Goal: Task Accomplishment & Management: Manage account settings

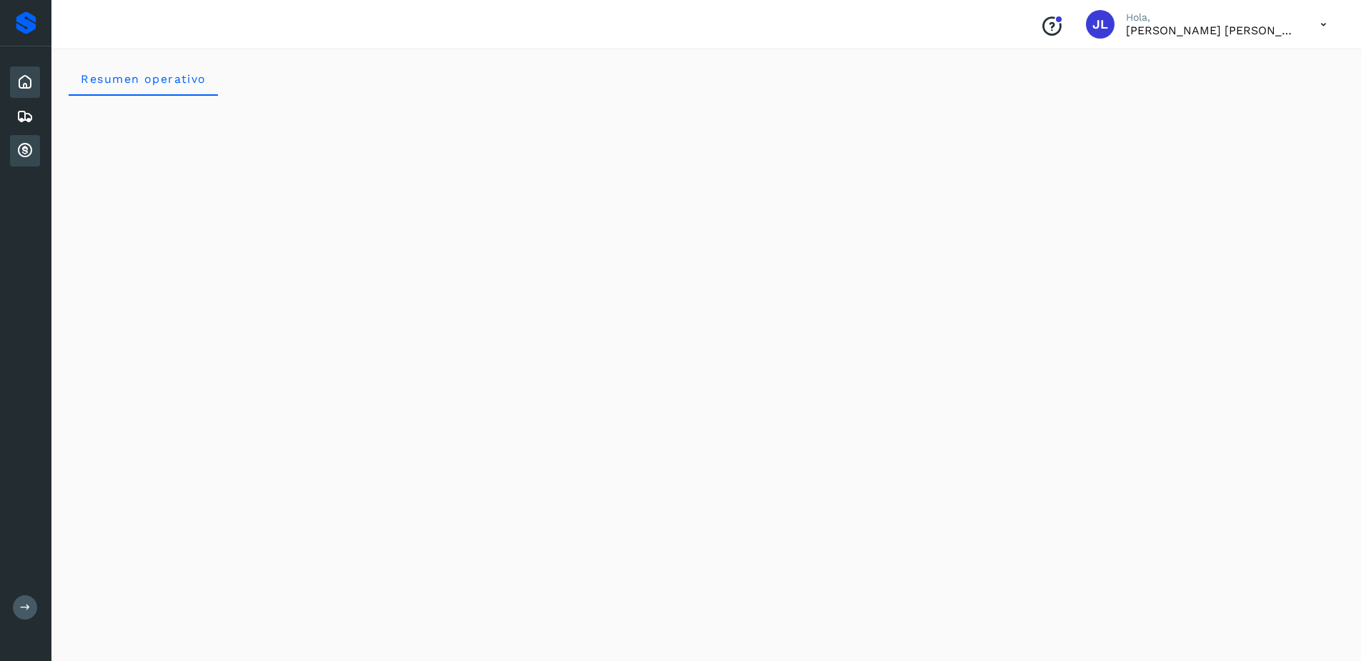
click at [26, 158] on icon at bounding box center [24, 150] width 17 height 17
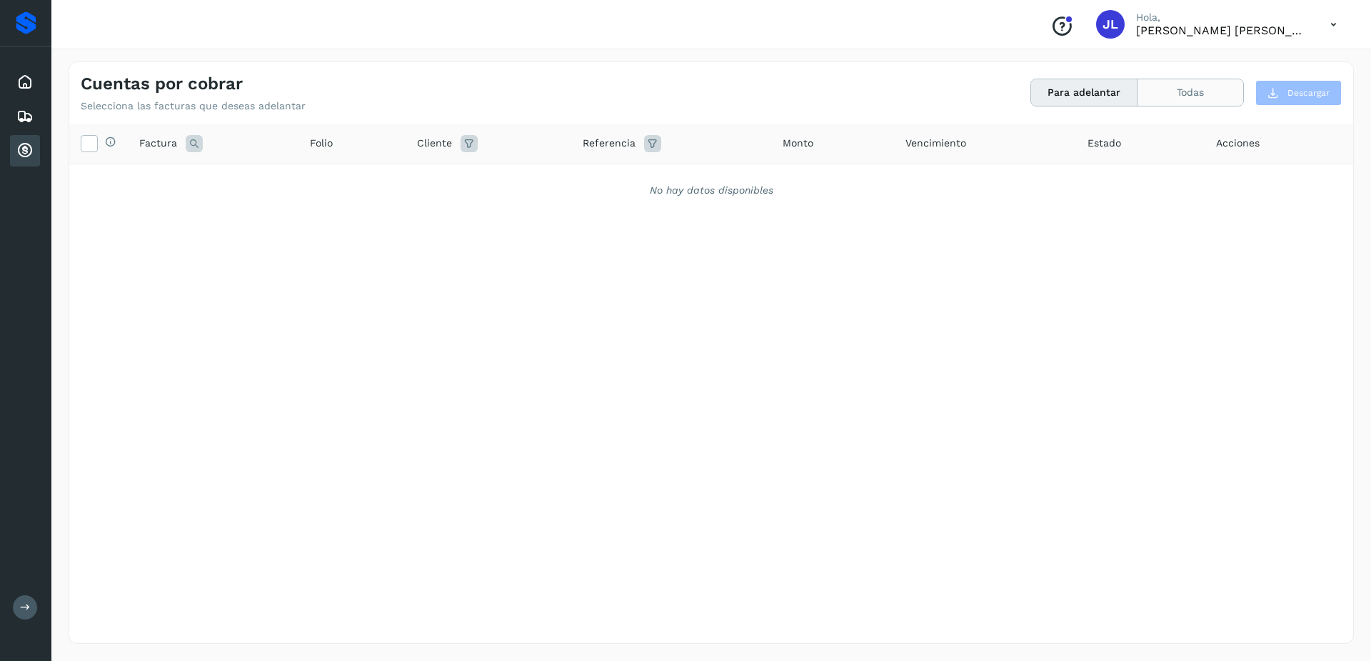
click at [1153, 90] on button "Todas" at bounding box center [1191, 92] width 106 height 26
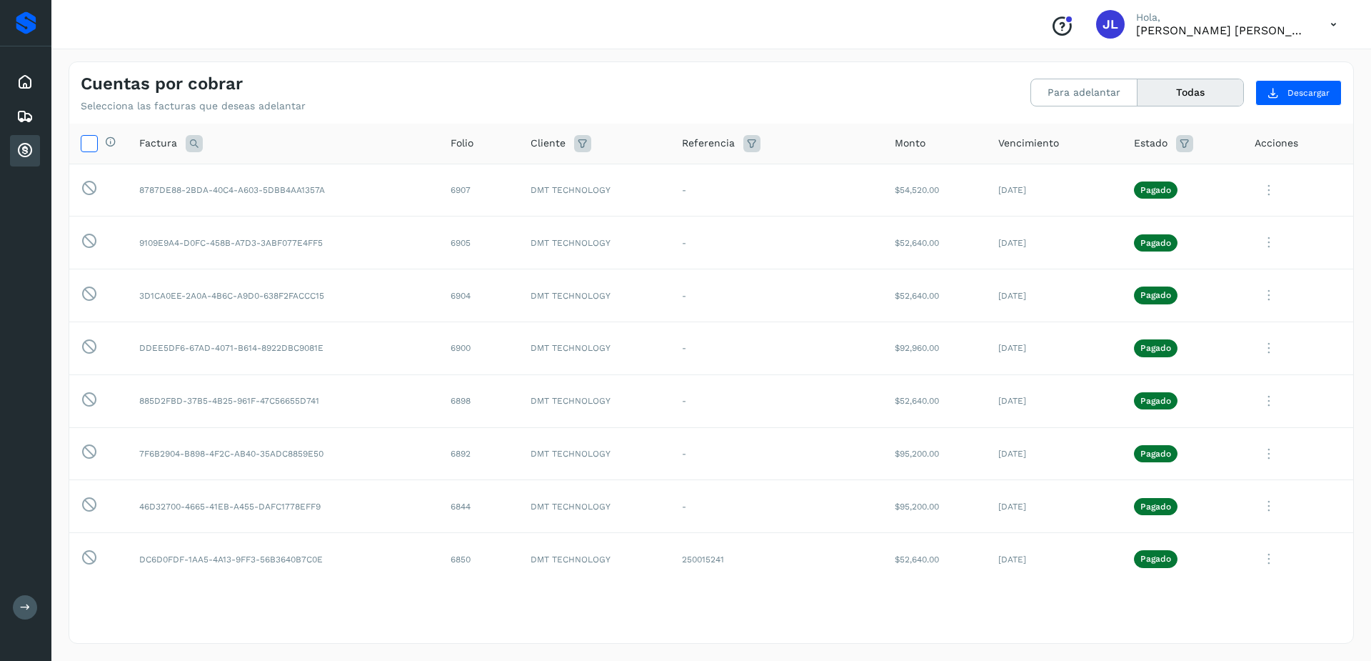
click at [93, 142] on icon at bounding box center [88, 142] width 15 height 15
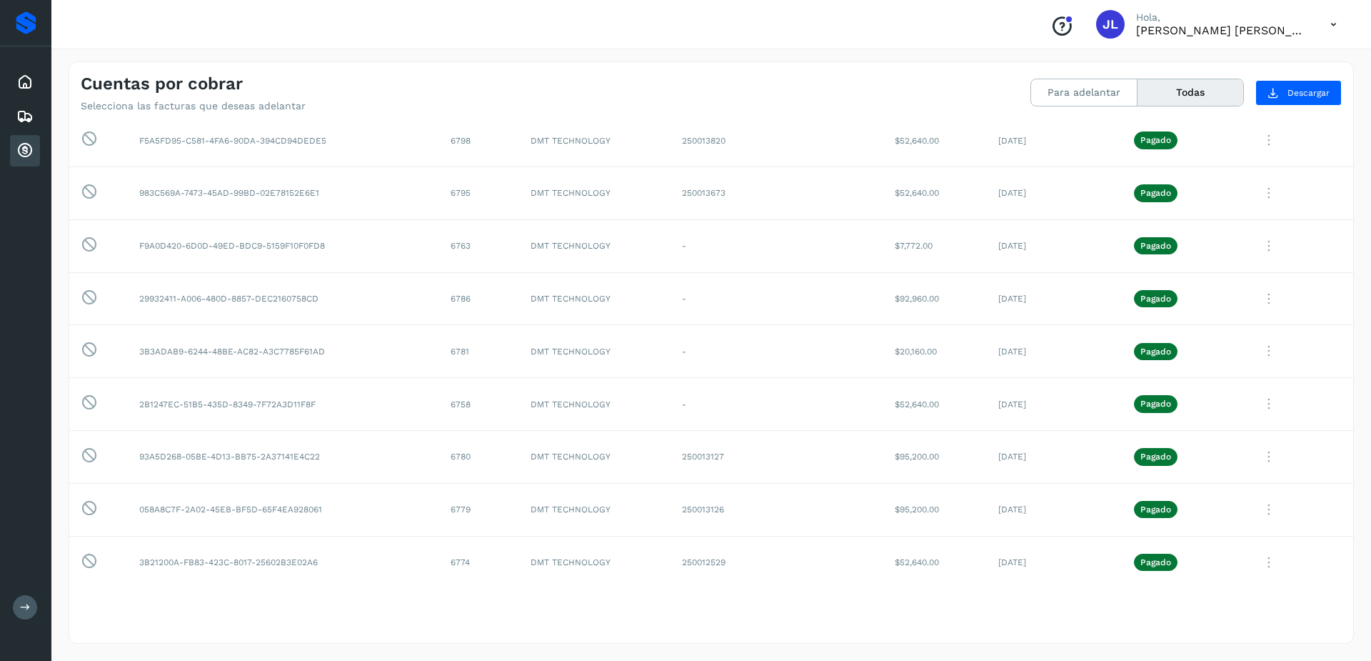
scroll to position [1928, 0]
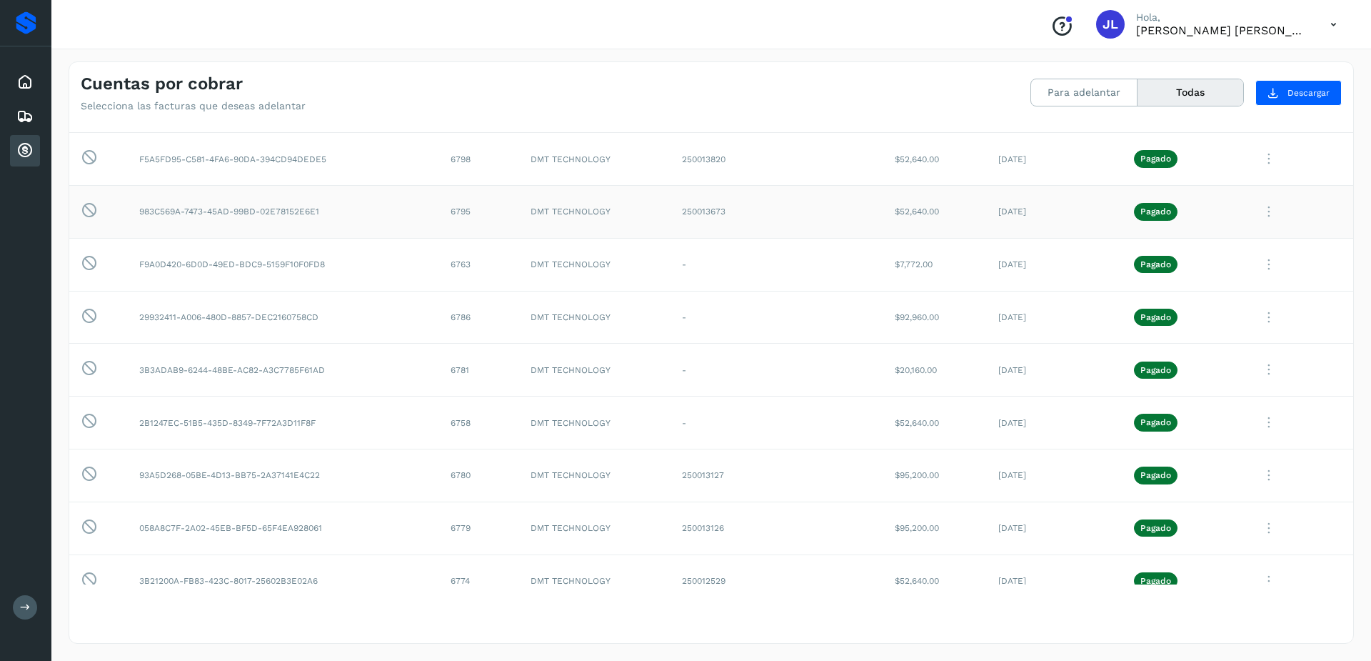
click at [1258, 210] on icon at bounding box center [1269, 211] width 29 height 29
click at [1183, 329] on icon at bounding box center [1190, 330] width 14 height 14
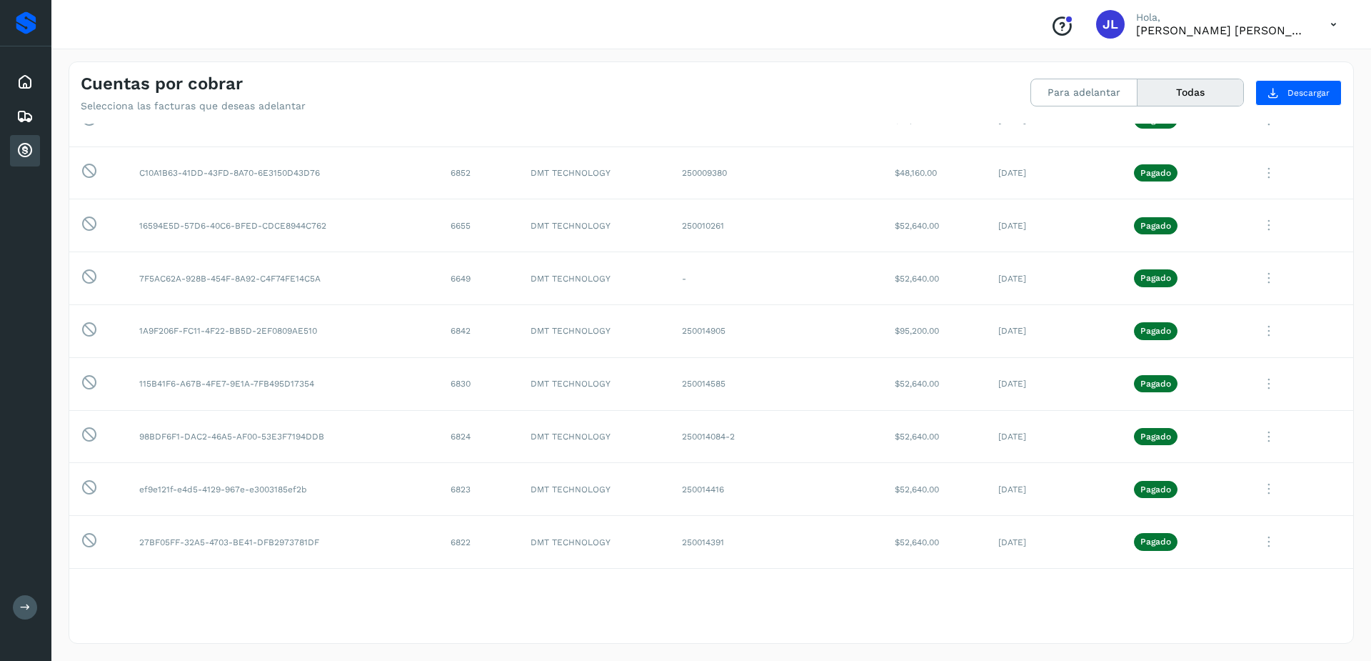
scroll to position [1000, 0]
